Goal: Book appointment/travel/reservation

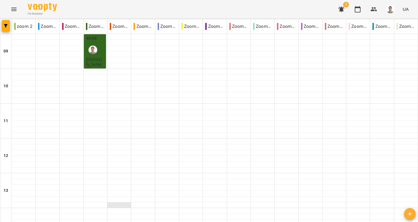
scroll to position [261, 0]
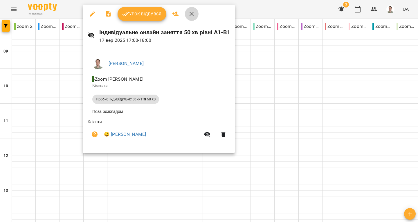
click at [194, 17] on icon "button" at bounding box center [191, 13] width 7 height 7
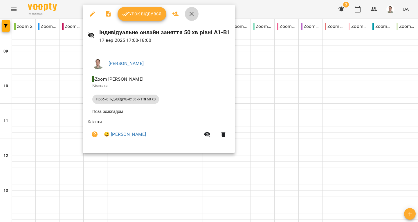
click at [192, 15] on icon "button" at bounding box center [191, 14] width 4 height 4
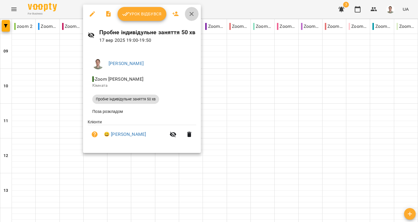
click at [191, 17] on icon "button" at bounding box center [191, 13] width 7 height 7
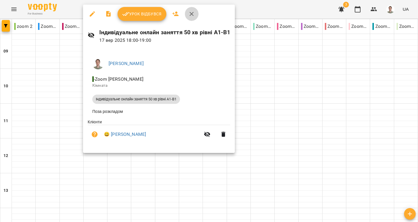
click at [192, 15] on icon "button" at bounding box center [191, 13] width 7 height 7
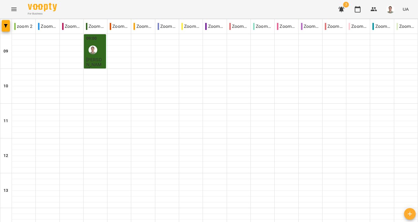
scroll to position [309, 0]
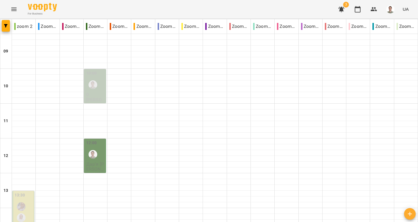
scroll to position [29, 0]
click at [94, 80] on img "Андрій" at bounding box center [92, 84] width 9 height 9
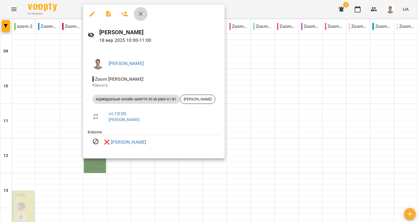
click at [142, 14] on icon "button" at bounding box center [140, 13] width 7 height 7
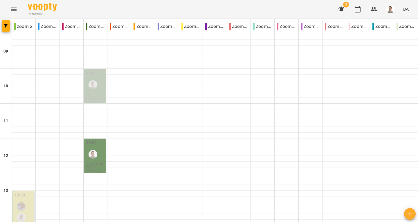
scroll to position [0, 0]
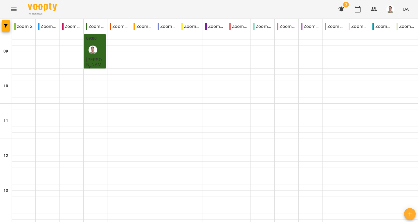
scroll to position [232, 0]
